Goal: Task Accomplishment & Management: Use online tool/utility

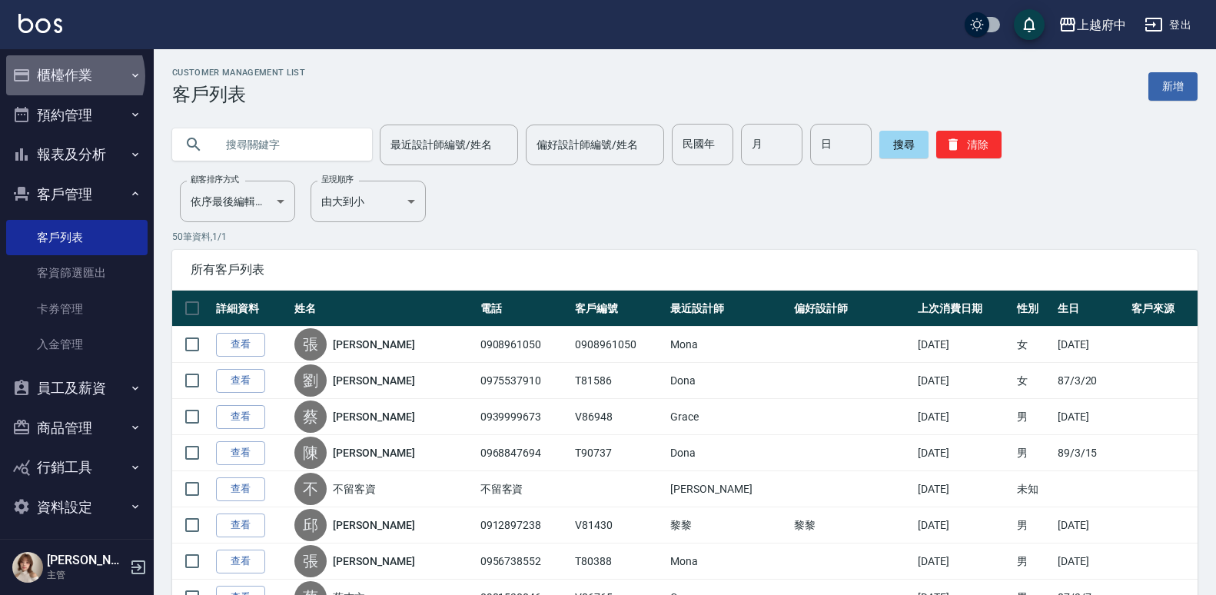
click at [74, 76] on button "櫃檯作業" at bounding box center [76, 75] width 141 height 40
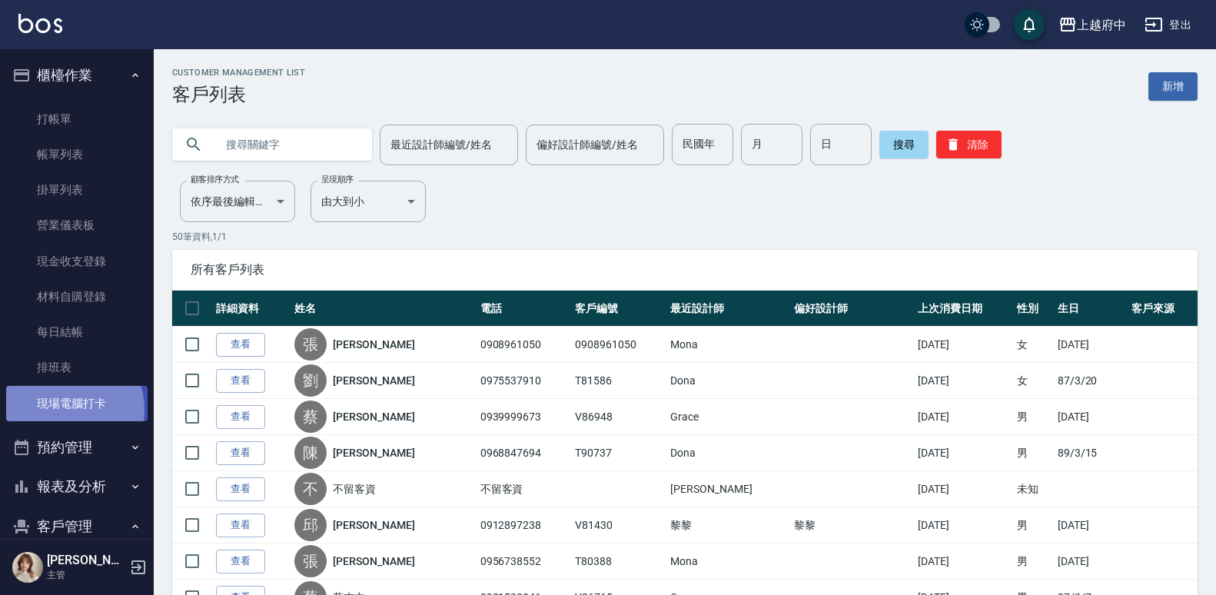
click at [61, 409] on link "現場電腦打卡" at bounding box center [76, 403] width 141 height 35
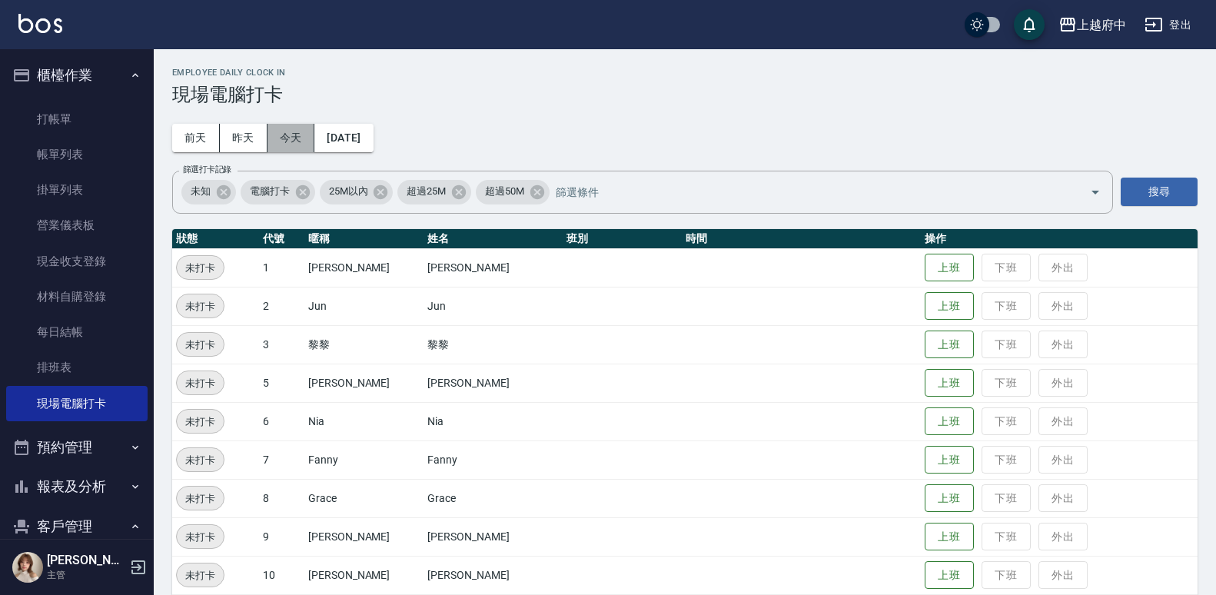
click at [298, 140] on button "今天" at bounding box center [292, 138] width 48 height 28
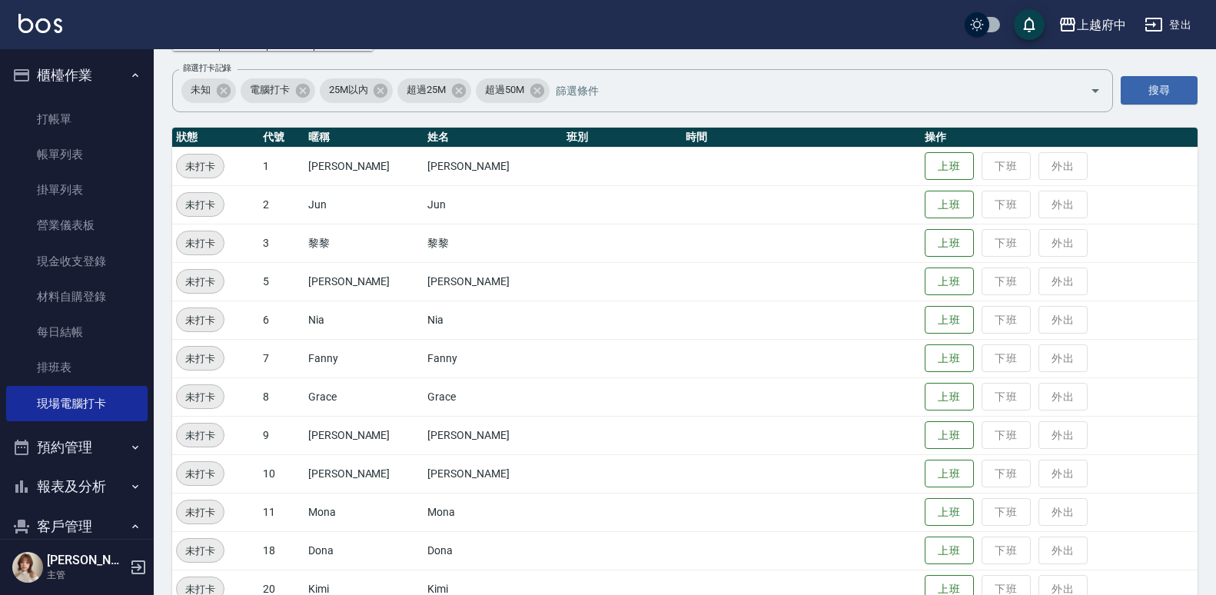
scroll to position [308, 0]
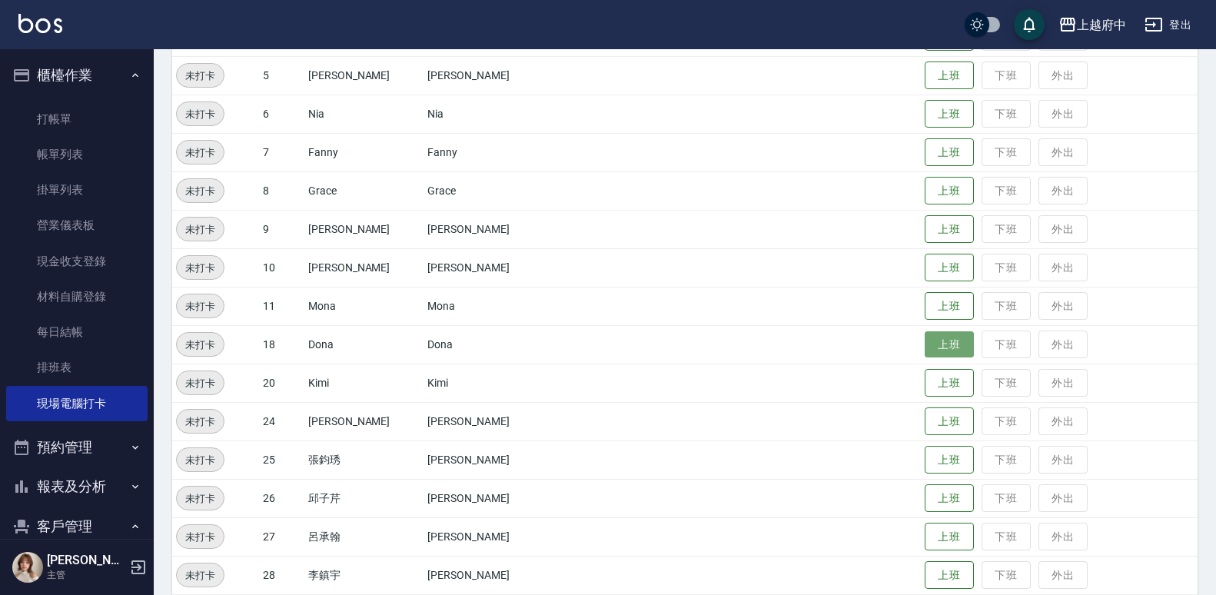
click at [941, 343] on button "上班" at bounding box center [949, 344] width 49 height 27
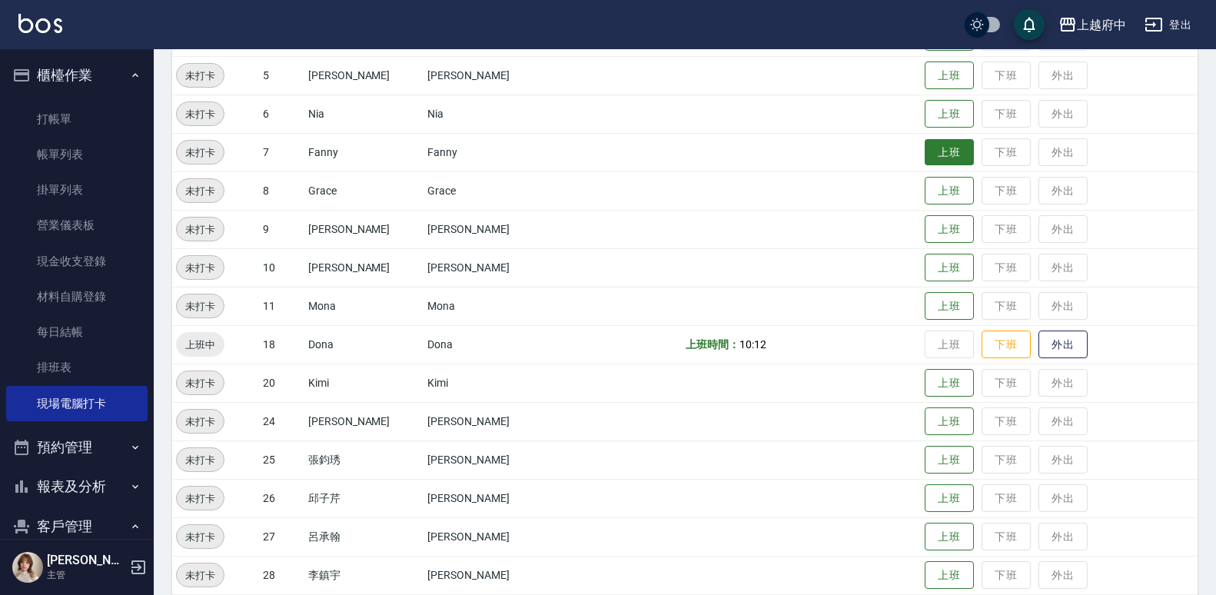
click at [930, 145] on button "上班" at bounding box center [949, 152] width 49 height 27
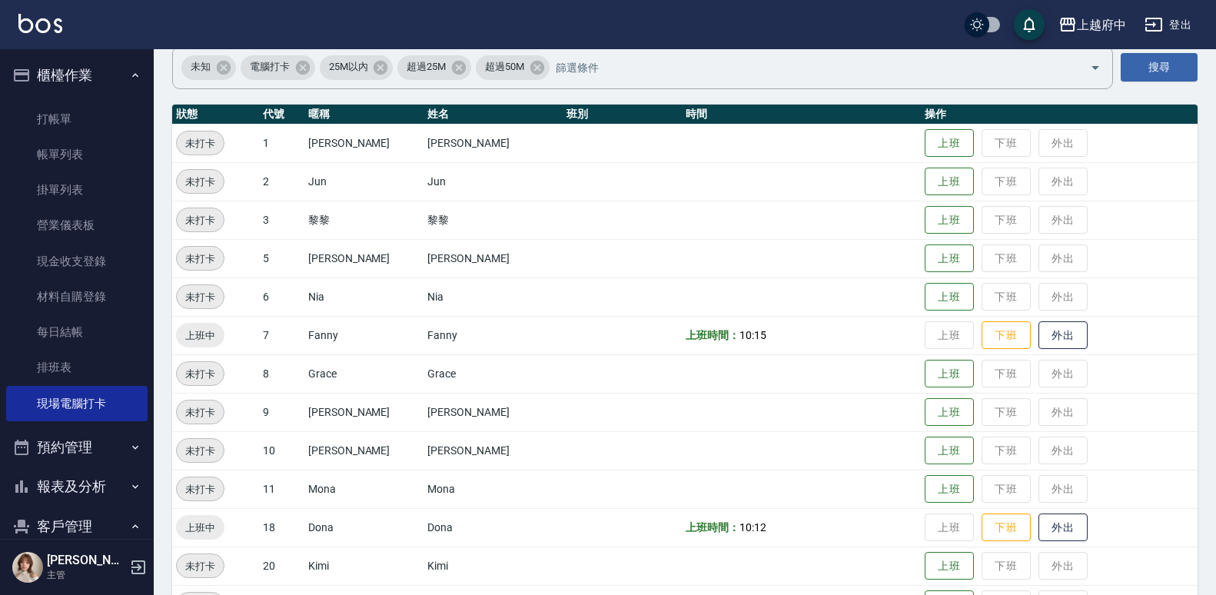
scroll to position [0, 0]
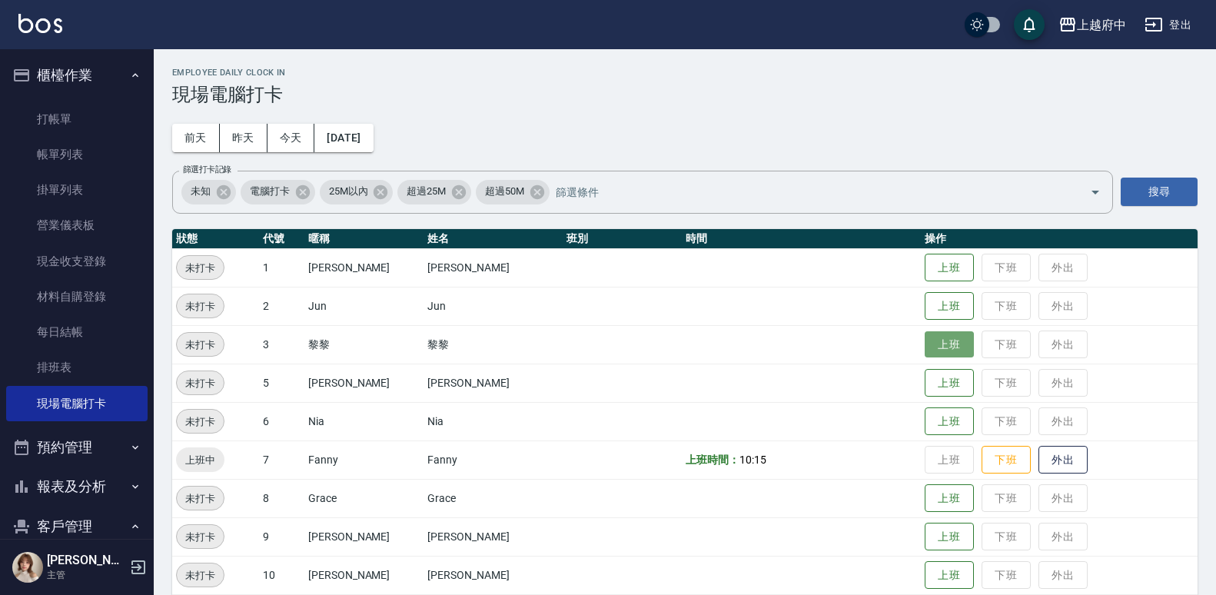
click at [925, 355] on button "上班" at bounding box center [949, 344] width 49 height 27
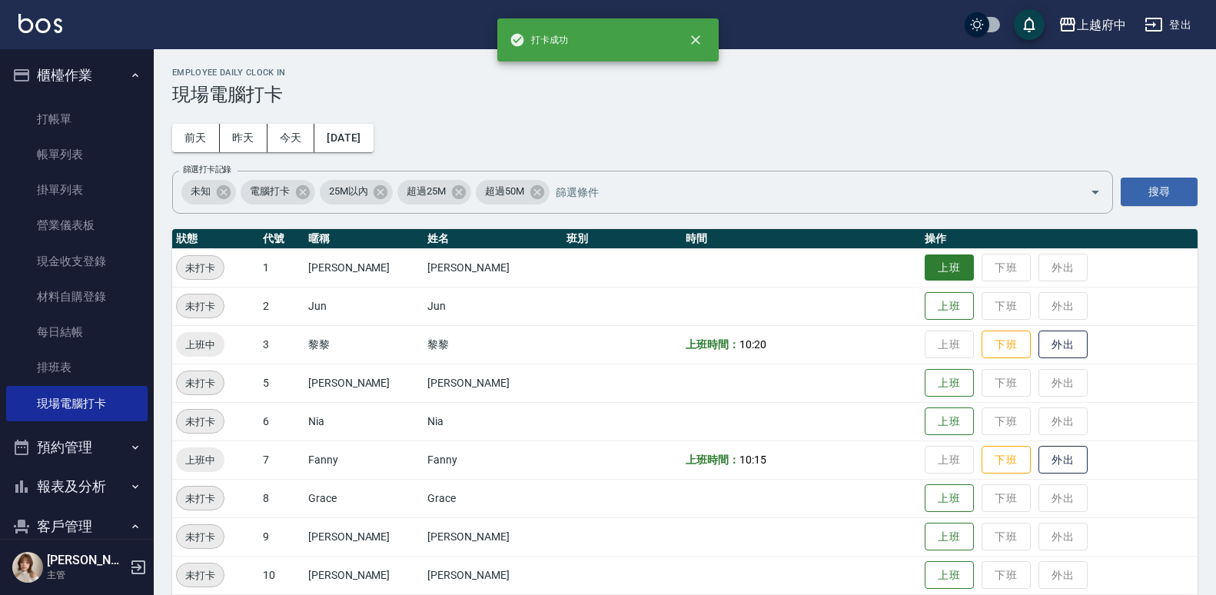
click at [925, 268] on button "上班" at bounding box center [949, 267] width 49 height 27
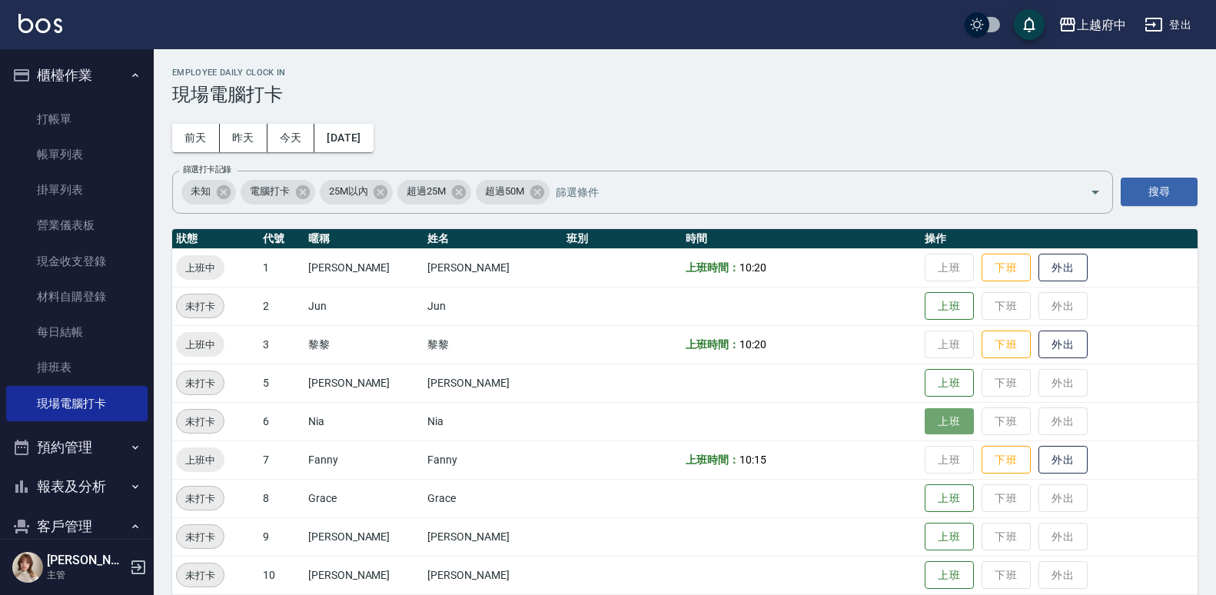
click at [925, 425] on button "上班" at bounding box center [949, 421] width 49 height 27
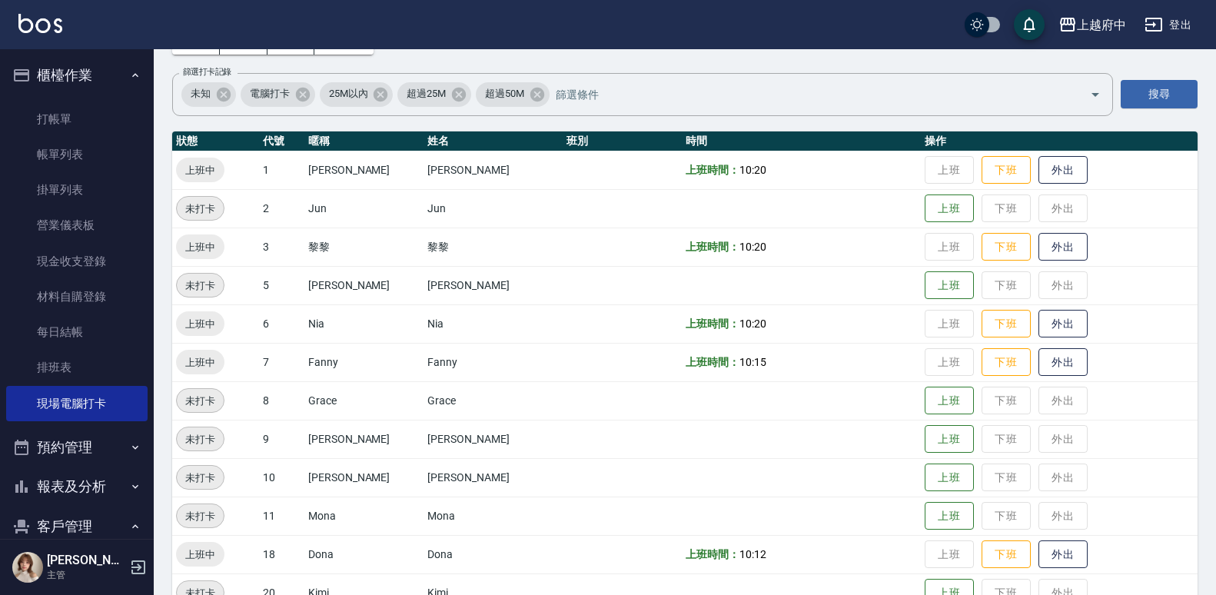
scroll to position [403, 0]
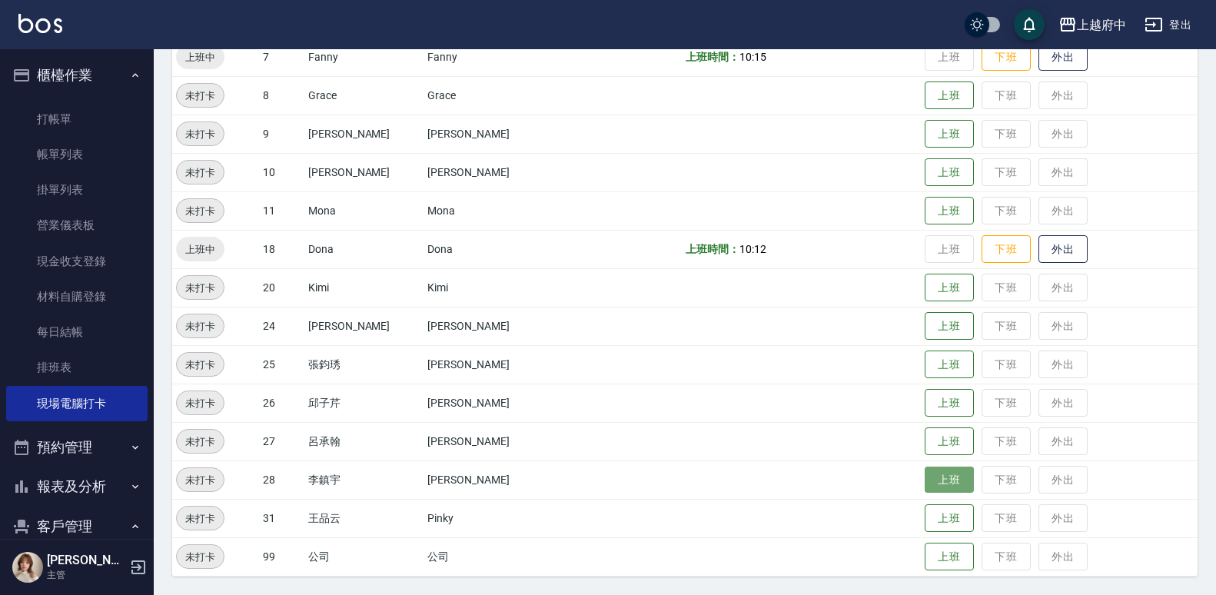
click at [948, 483] on button "上班" at bounding box center [949, 480] width 49 height 27
click at [933, 521] on button "上班" at bounding box center [949, 518] width 49 height 27
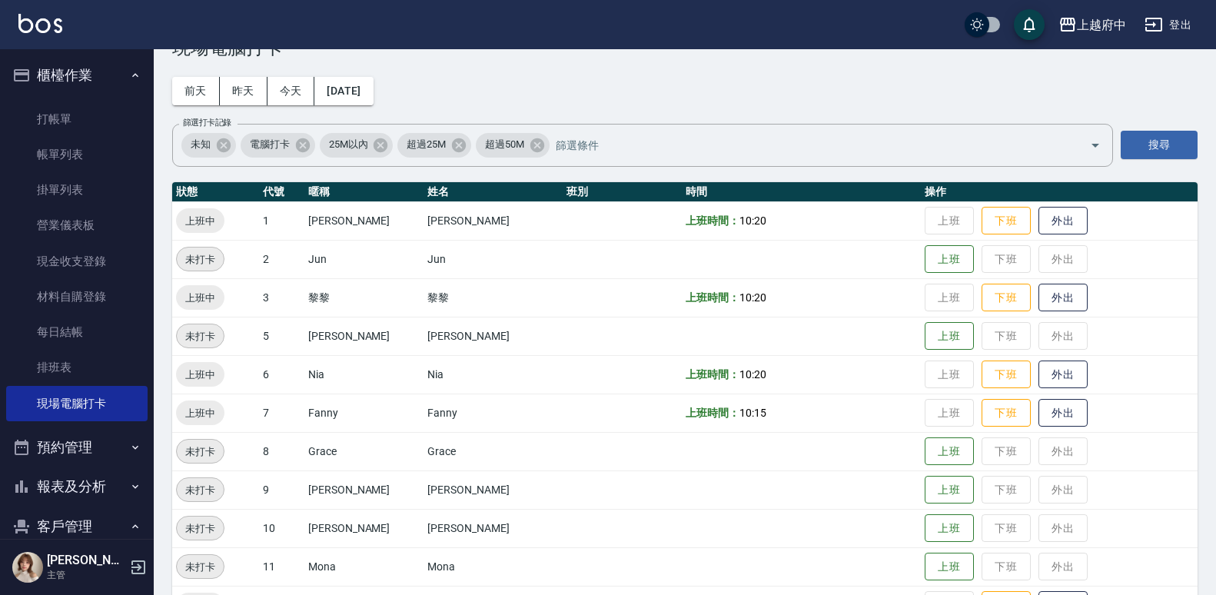
scroll to position [0, 0]
